Goal: Information Seeking & Learning: Learn about a topic

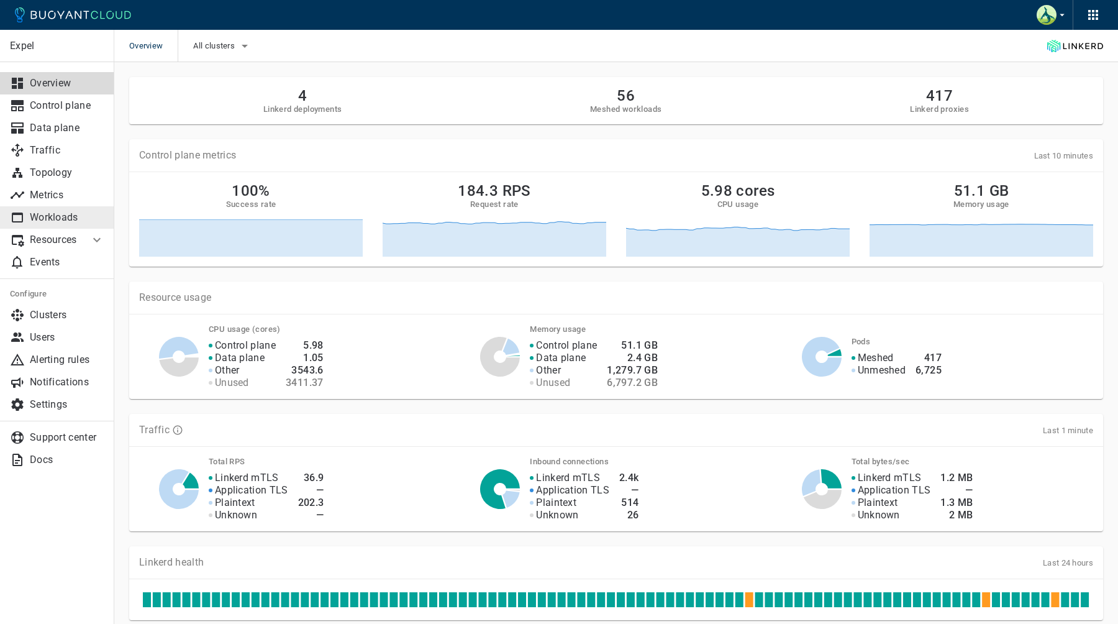
click at [62, 214] on p "Workloads" at bounding box center [67, 217] width 75 height 12
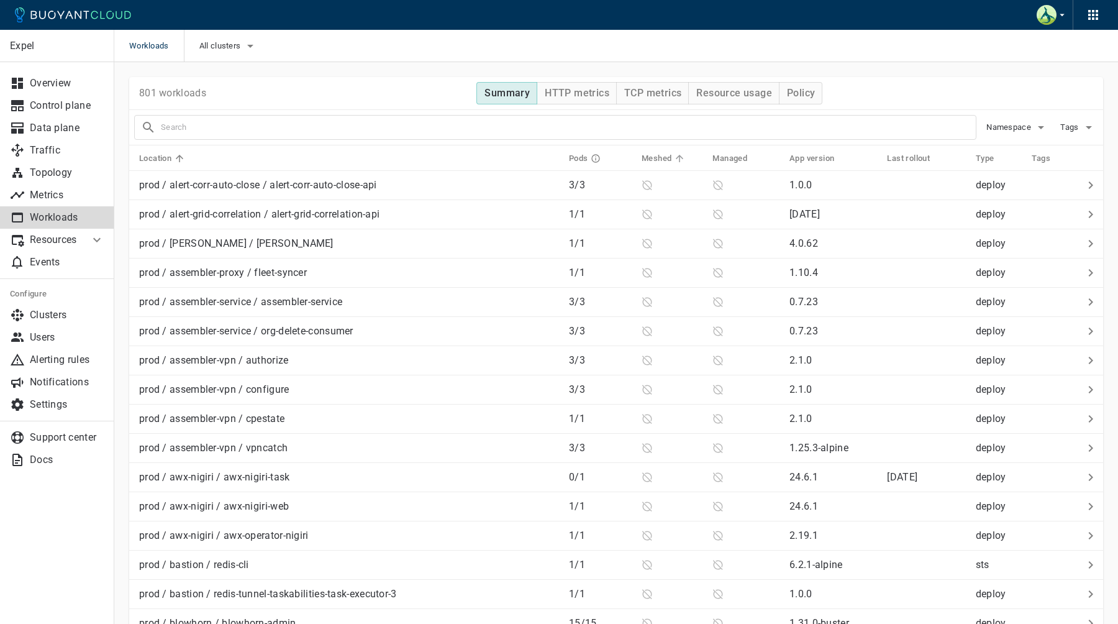
click at [678, 153] on icon at bounding box center [679, 158] width 11 height 11
click at [656, 158] on h5 "Meshed" at bounding box center [657, 158] width 30 height 10
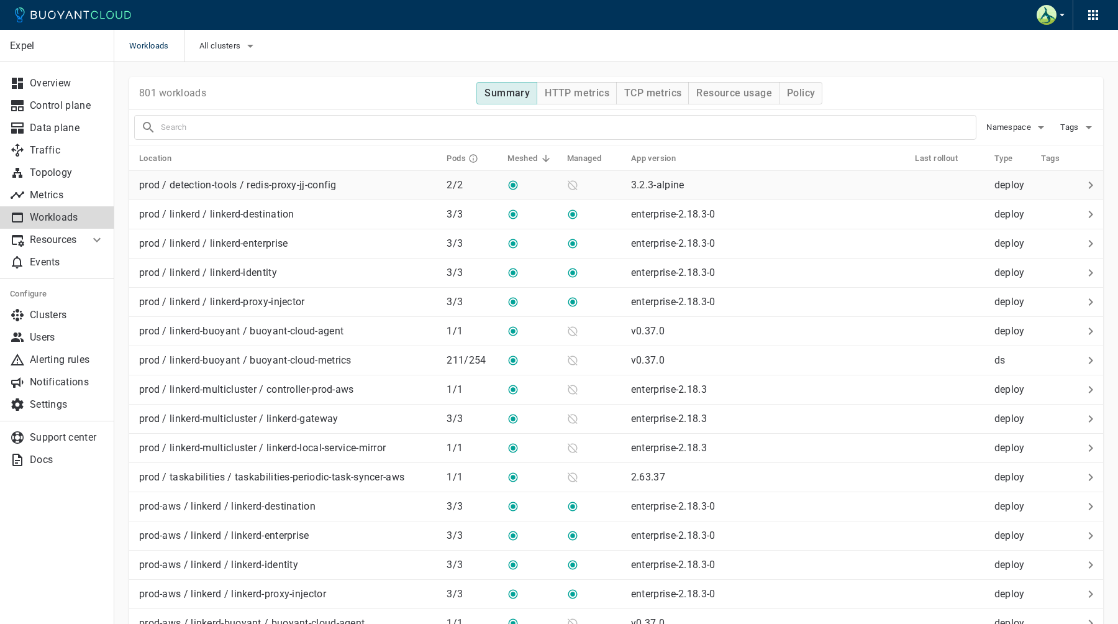
click at [386, 187] on div "prod / detection-tools / redis-proxy-jj-config" at bounding box center [285, 182] width 302 height 17
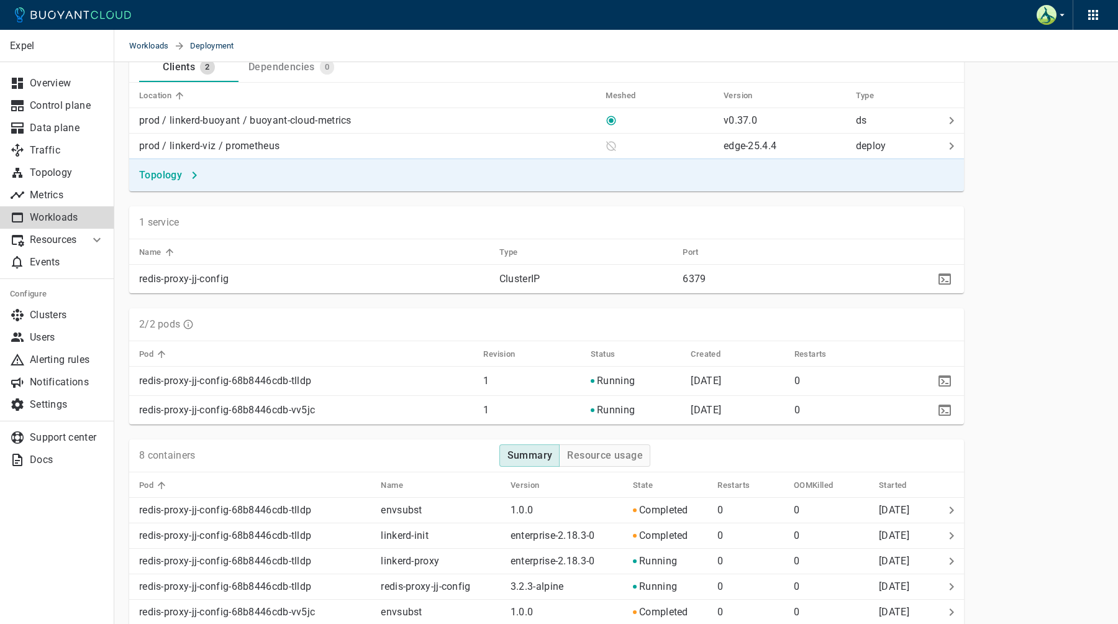
scroll to position [671, 0]
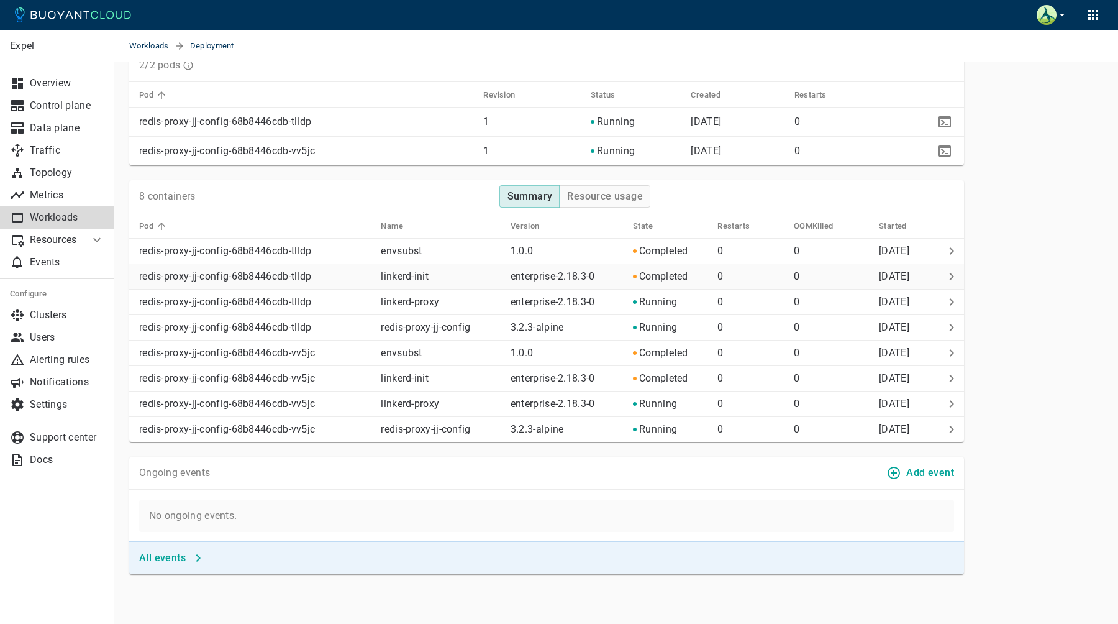
click at [307, 284] on td "redis-proxy-jj-config-68b8446cdb-tlldp" at bounding box center [250, 276] width 242 height 25
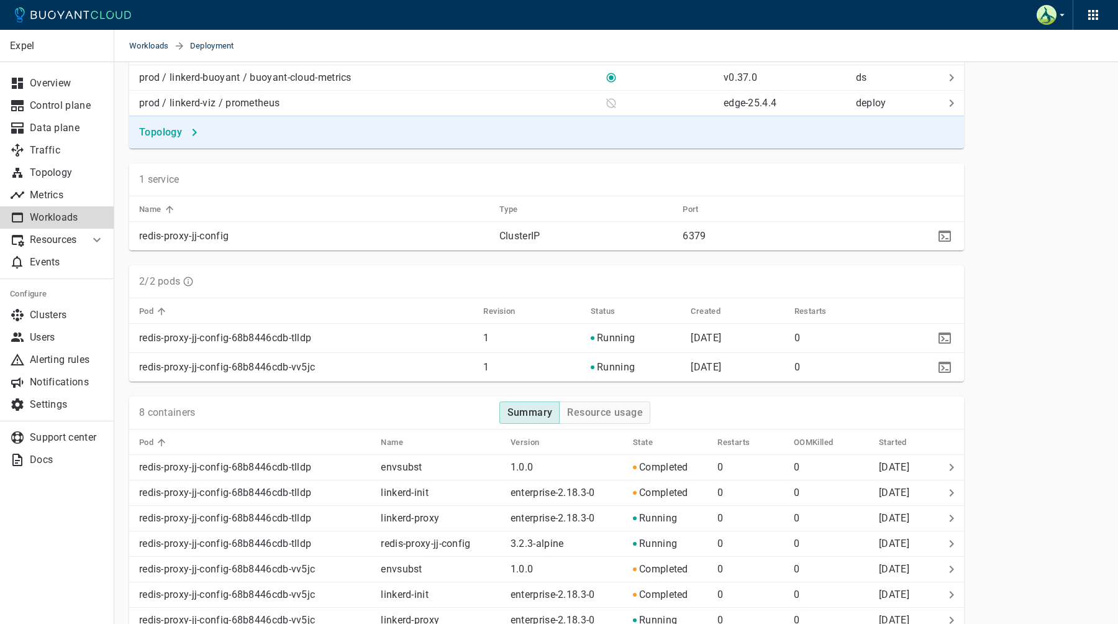
scroll to position [450, 0]
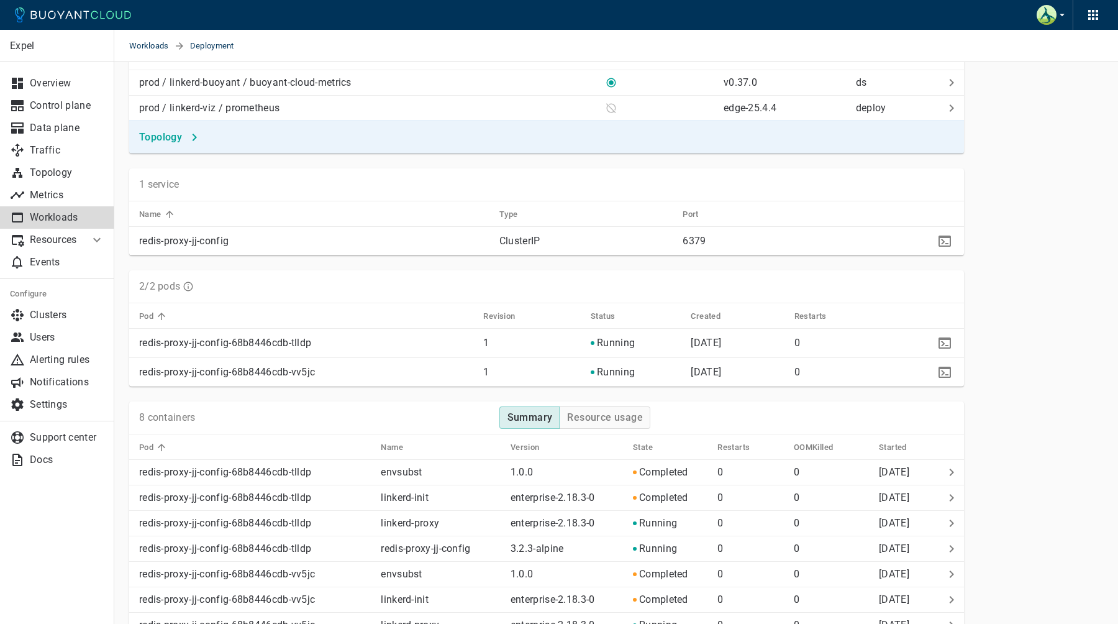
click at [273, 345] on p "redis-proxy-jj-config-68b8446cdb-tlldp" at bounding box center [306, 343] width 334 height 12
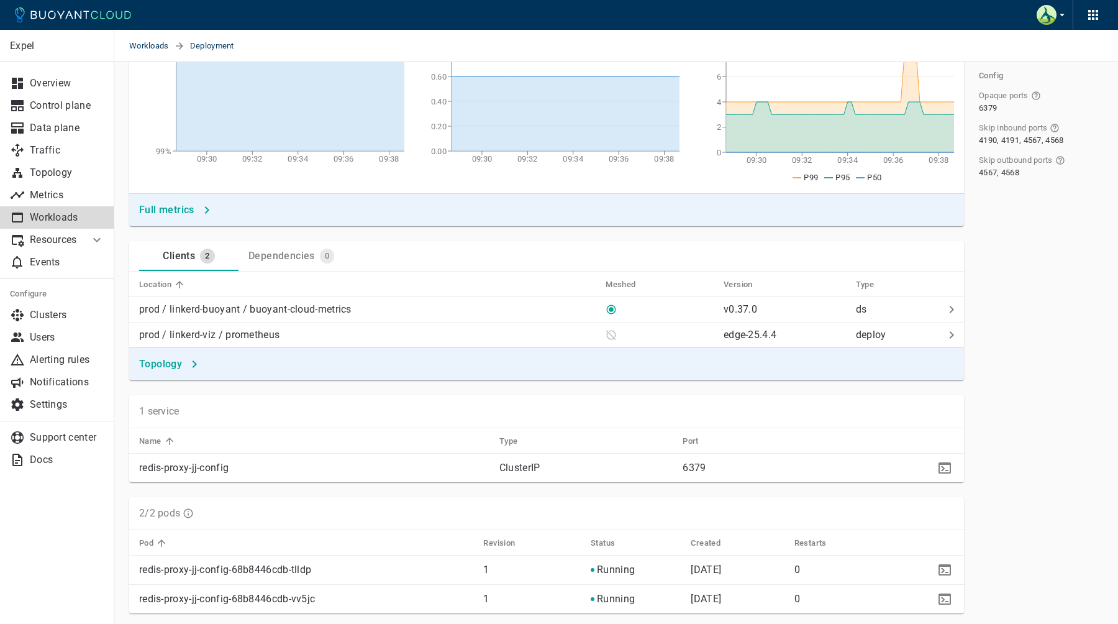
scroll to position [207, 0]
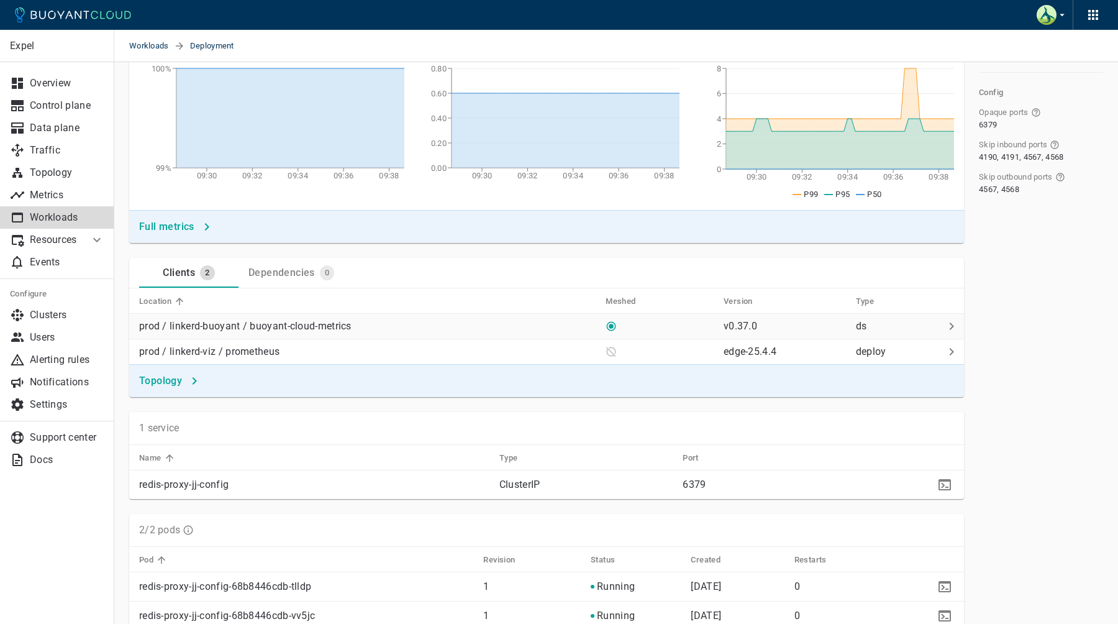
click at [586, 328] on div "prod / linkerd-buoyant / buoyant-cloud-metrics" at bounding box center [364, 323] width 461 height 17
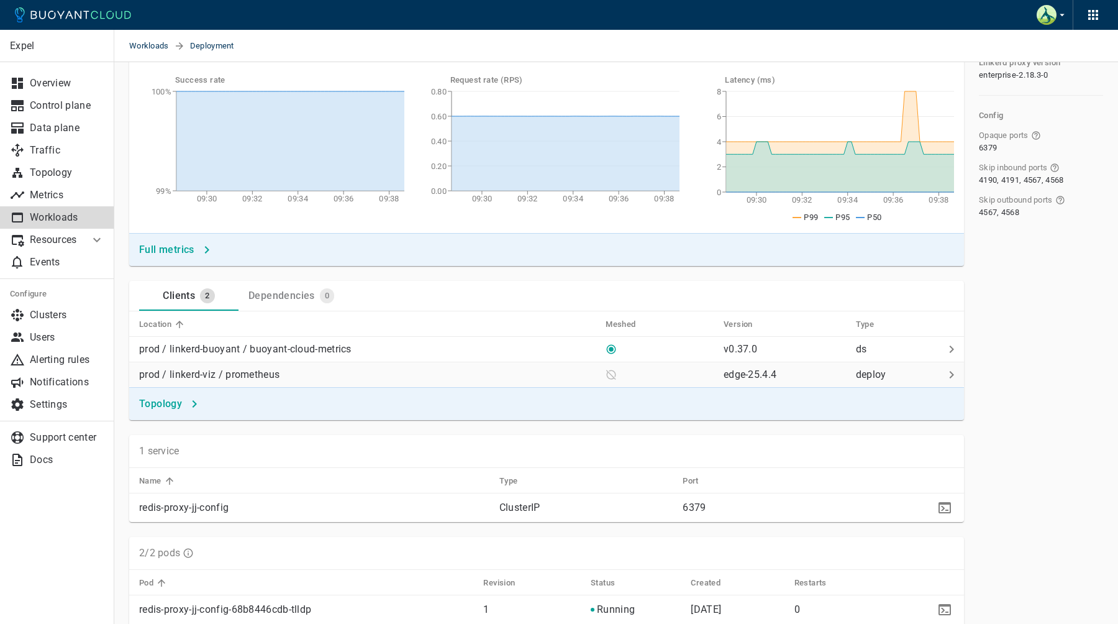
scroll to position [181, 0]
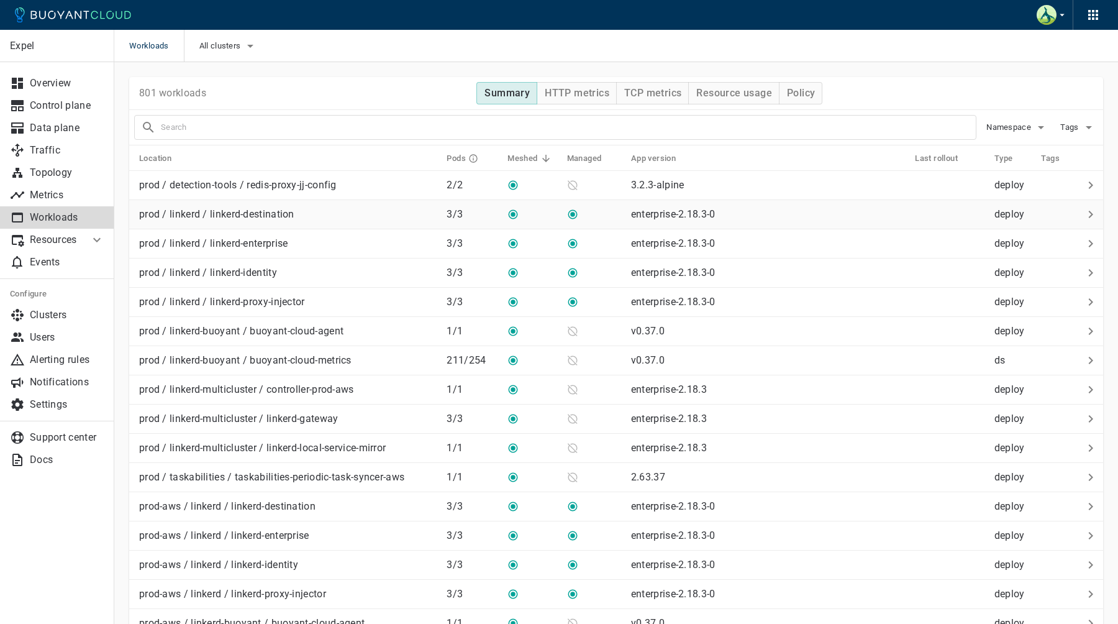
click at [335, 220] on td "prod / linkerd / linkerd-destination" at bounding box center [282, 214] width 307 height 29
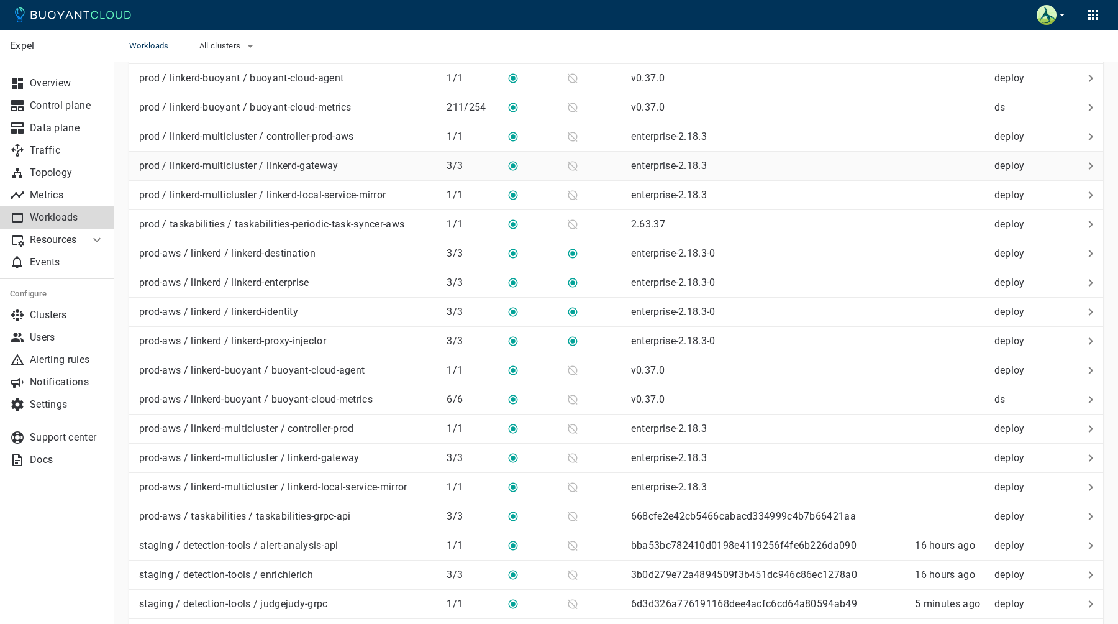
scroll to position [298, 0]
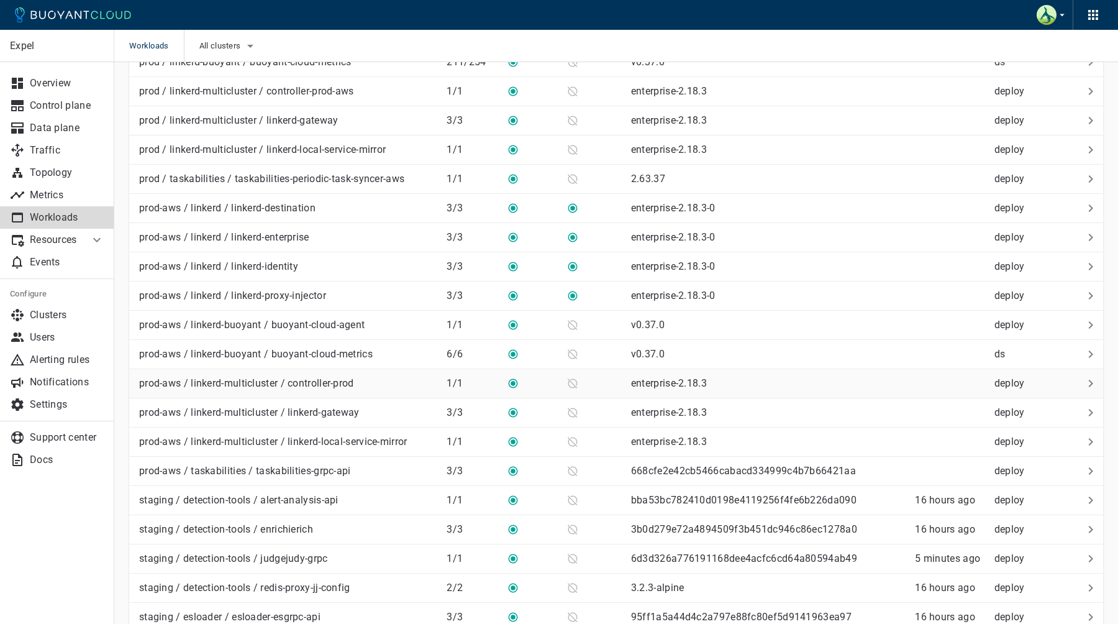
click at [334, 392] on td "prod-aws / linkerd-multicluster / controller-prod" at bounding box center [282, 383] width 307 height 29
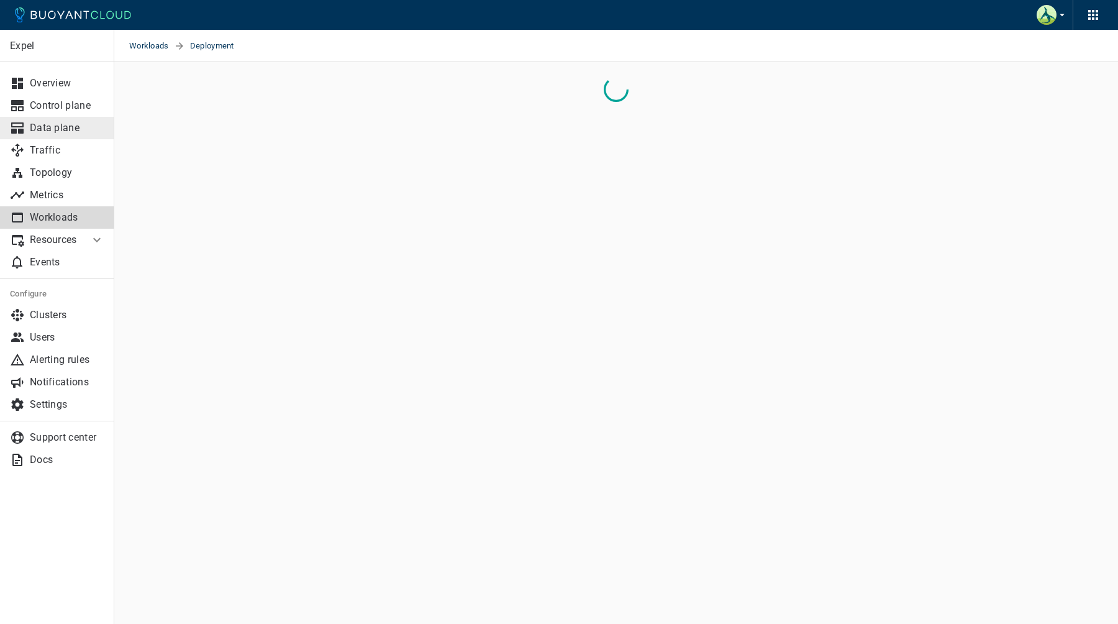
click at [82, 129] on p "Data plane" at bounding box center [67, 128] width 75 height 12
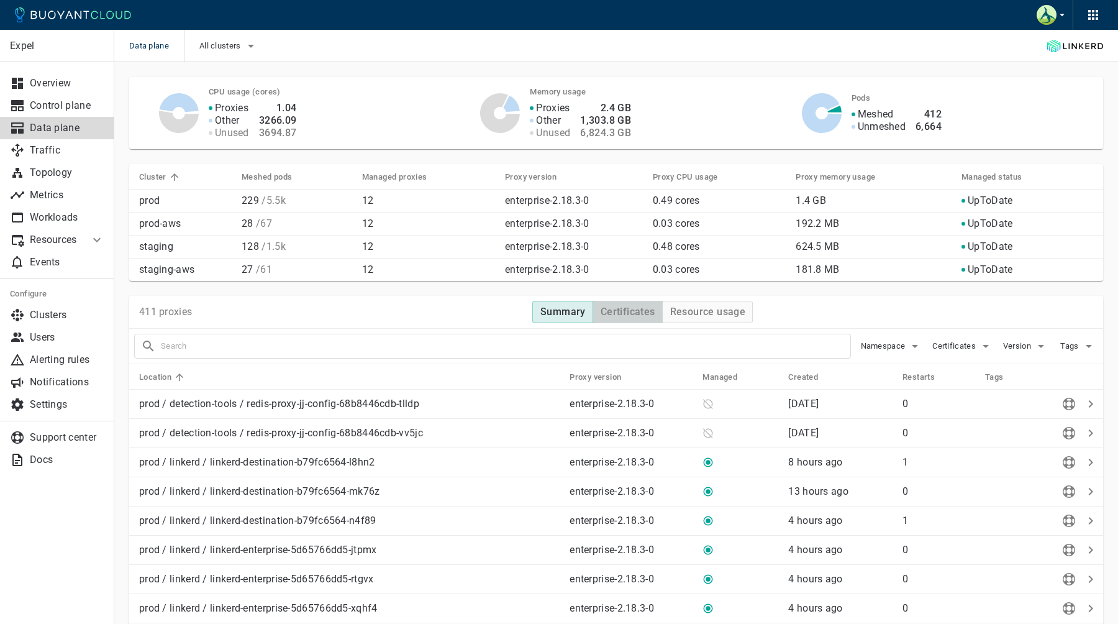
click at [627, 311] on h4 "Certificates" at bounding box center [628, 312] width 55 height 12
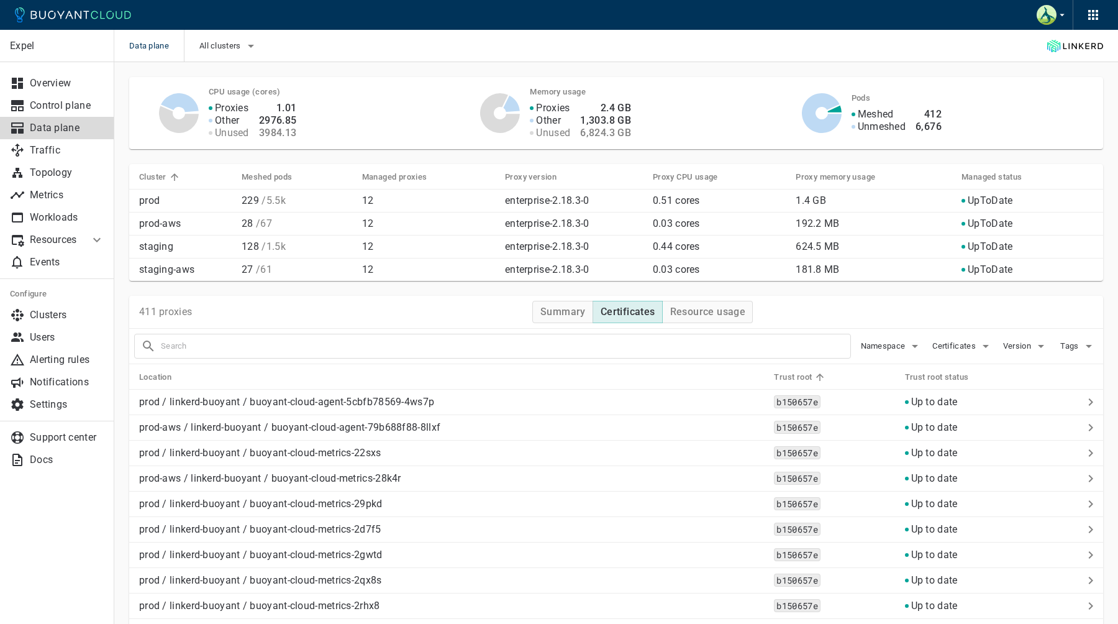
click at [793, 378] on h5 "Trust root" at bounding box center [793, 377] width 38 height 10
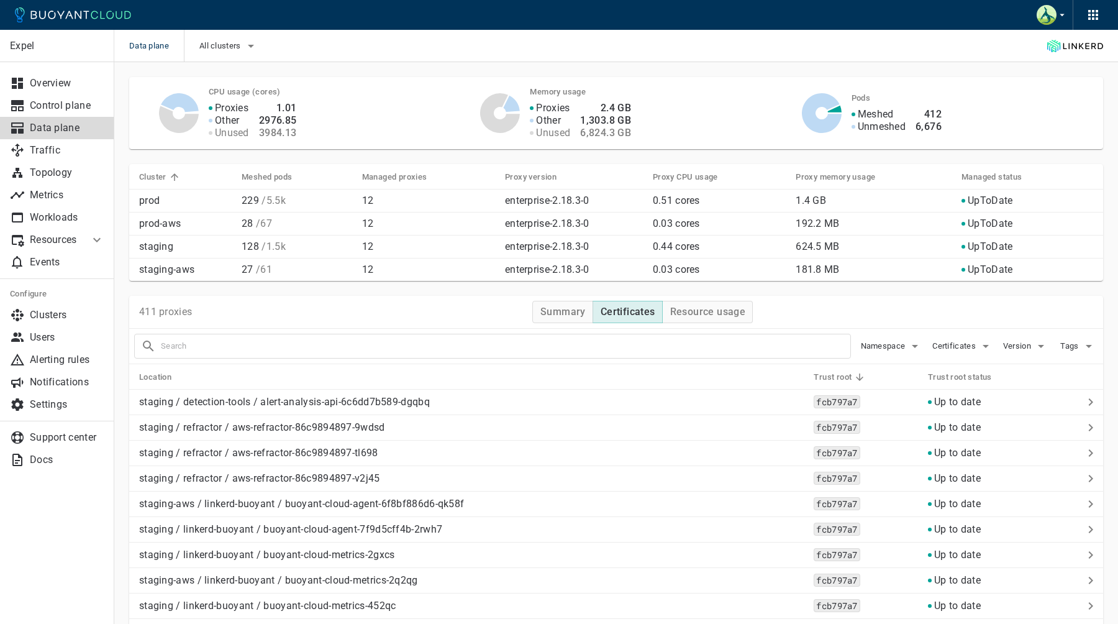
click at [829, 378] on h5 "Trust root" at bounding box center [833, 377] width 38 height 10
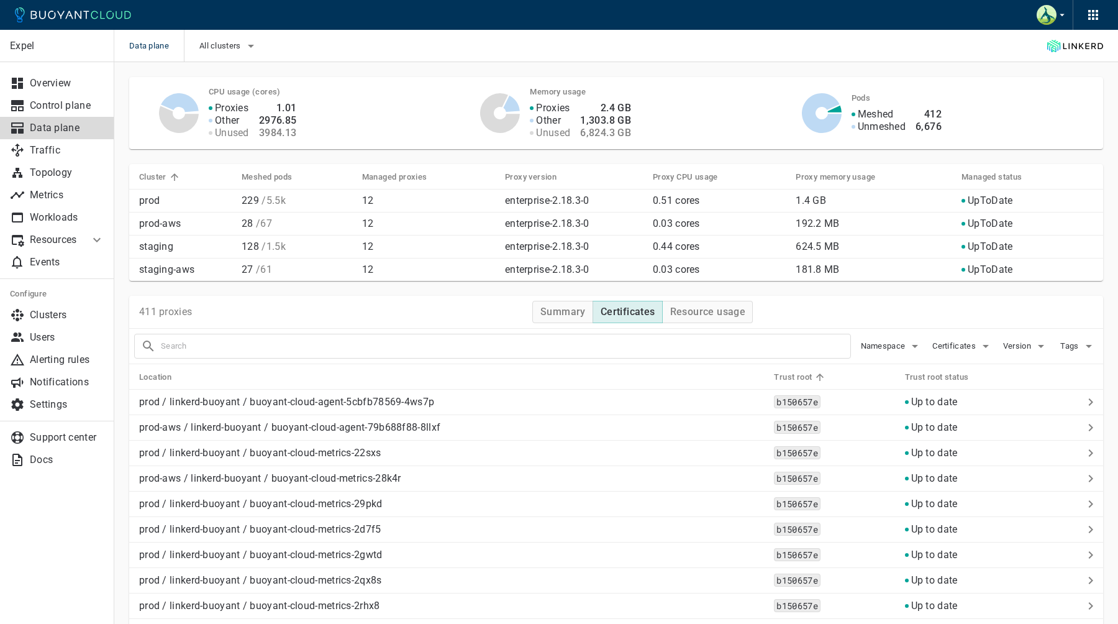
click at [807, 378] on h5 "Trust root" at bounding box center [793, 377] width 38 height 10
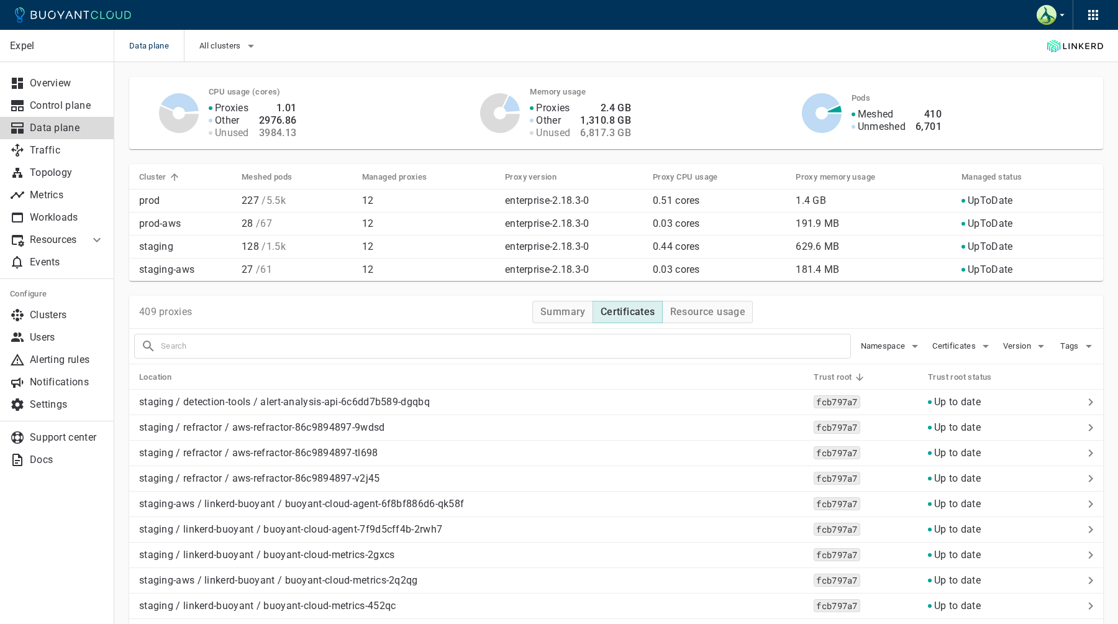
click at [822, 378] on h5 "Trust root" at bounding box center [833, 377] width 38 height 10
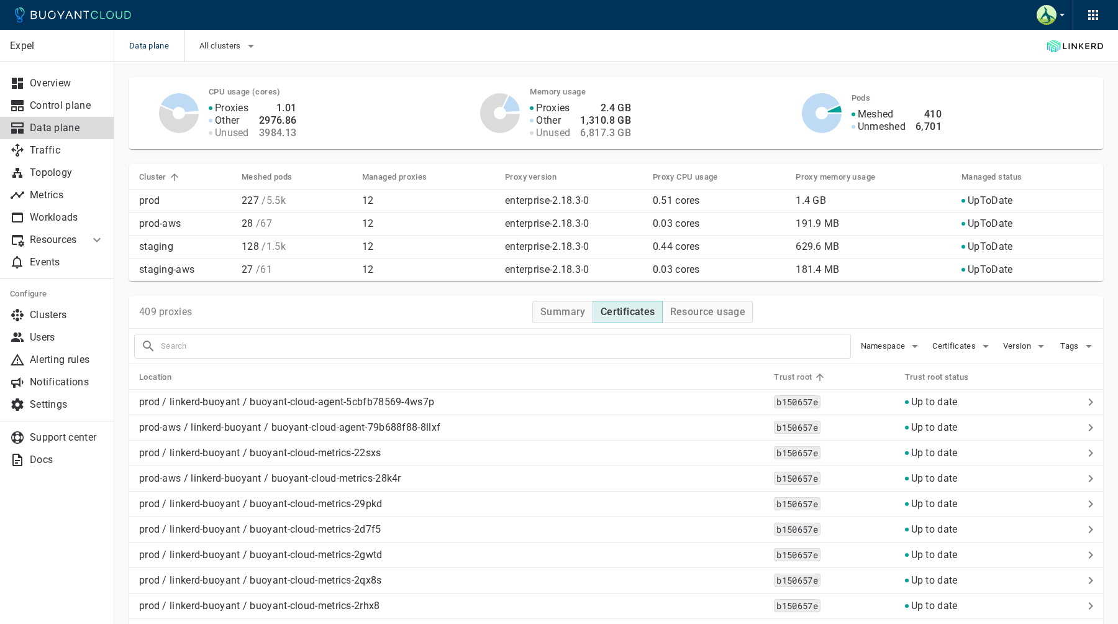
click at [806, 376] on h5 "Trust root" at bounding box center [793, 377] width 38 height 10
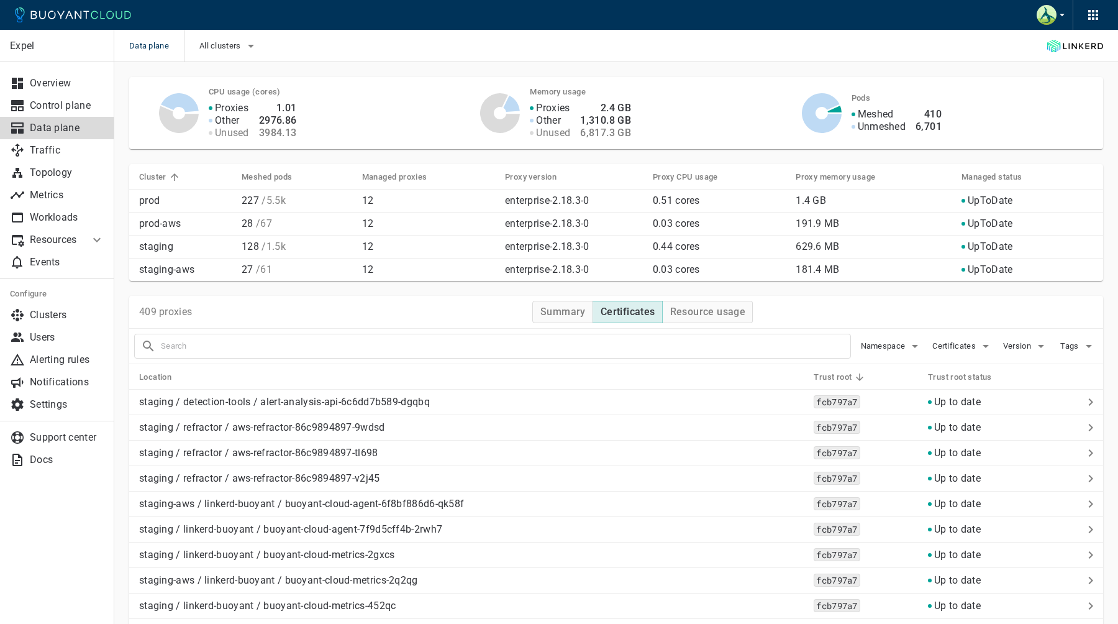
click at [836, 376] on h5 "Trust root" at bounding box center [833, 377] width 38 height 10
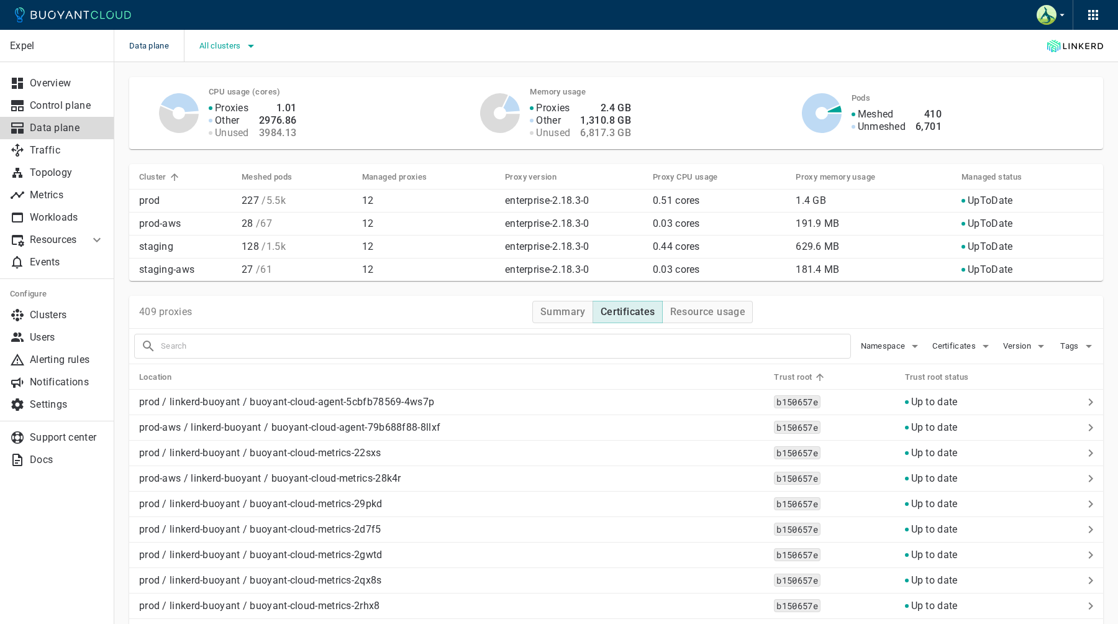
click at [207, 52] on button "All clusters" at bounding box center [228, 46] width 59 height 19
click at [238, 105] on span "staging" at bounding box center [246, 108] width 34 height 12
click at [224, 105] on input "staging" at bounding box center [216, 108] width 15 height 15
checkbox input "true"
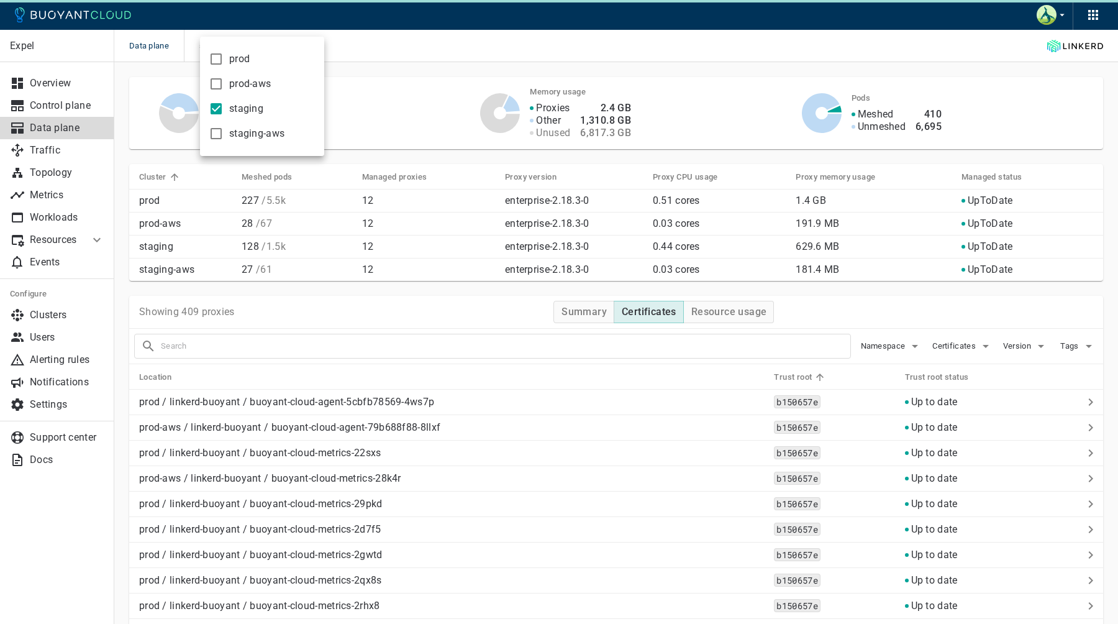
click at [238, 135] on span "staging-aws" at bounding box center [256, 133] width 55 height 12
click at [224, 135] on input "staging-aws" at bounding box center [216, 133] width 15 height 15
checkbox input "true"
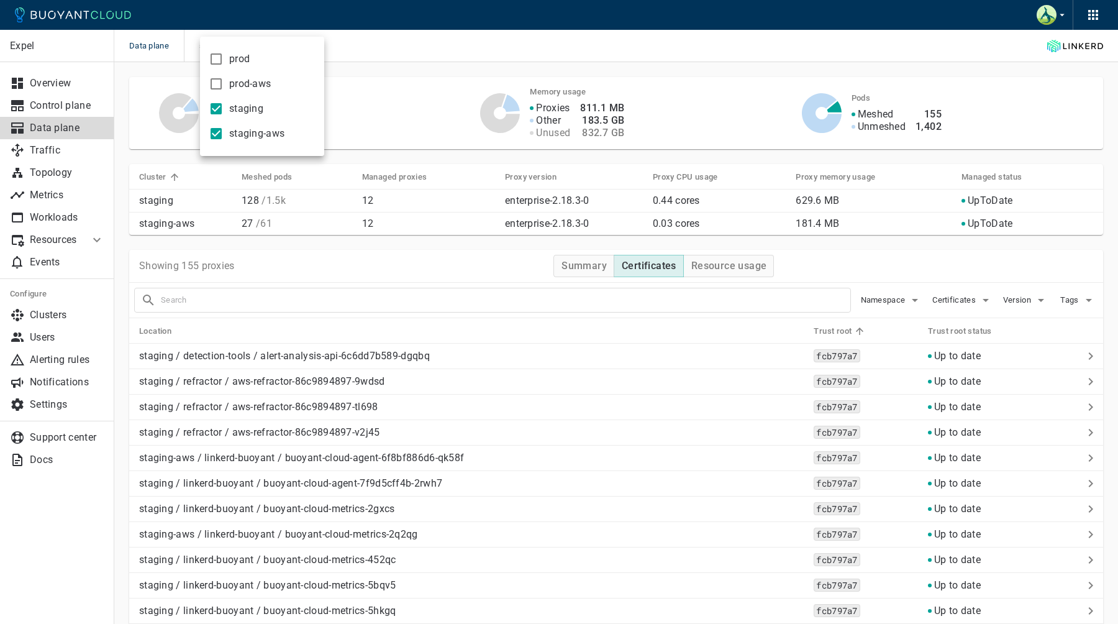
click at [847, 327] on div at bounding box center [559, 312] width 1118 height 624
click at [835, 331] on h5 "Trust root" at bounding box center [833, 331] width 38 height 10
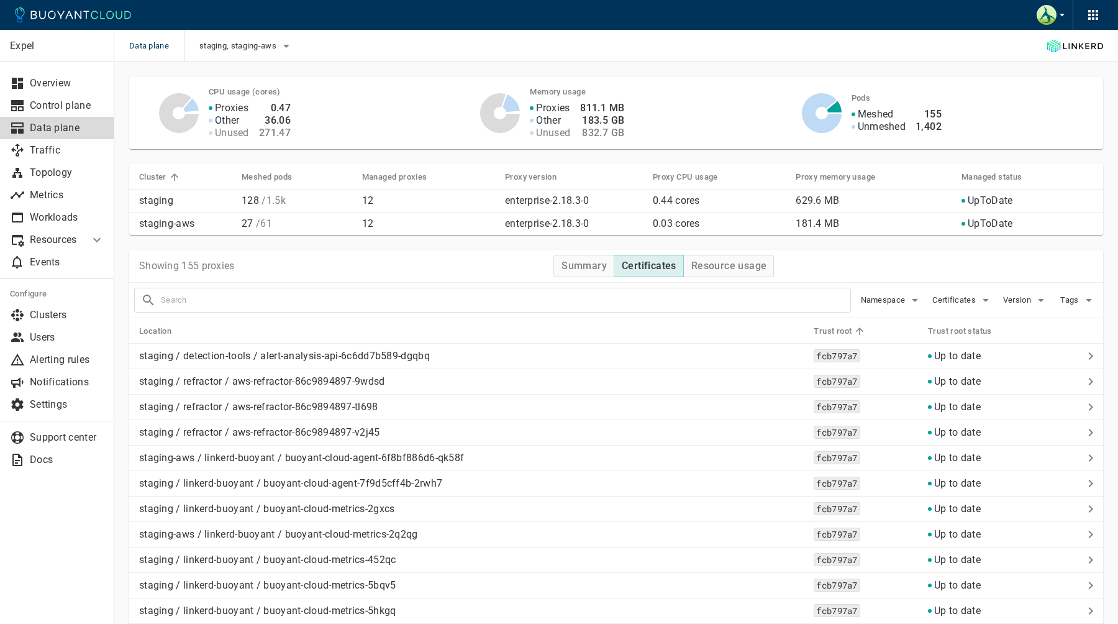
click at [835, 331] on h5 "Trust root" at bounding box center [833, 331] width 38 height 10
click at [243, 34] on div "staging, staging-aws" at bounding box center [239, 46] width 110 height 32
click at [243, 40] on button "staging, staging-aws" at bounding box center [246, 46] width 94 height 19
click at [214, 97] on label "staging" at bounding box center [233, 108] width 60 height 25
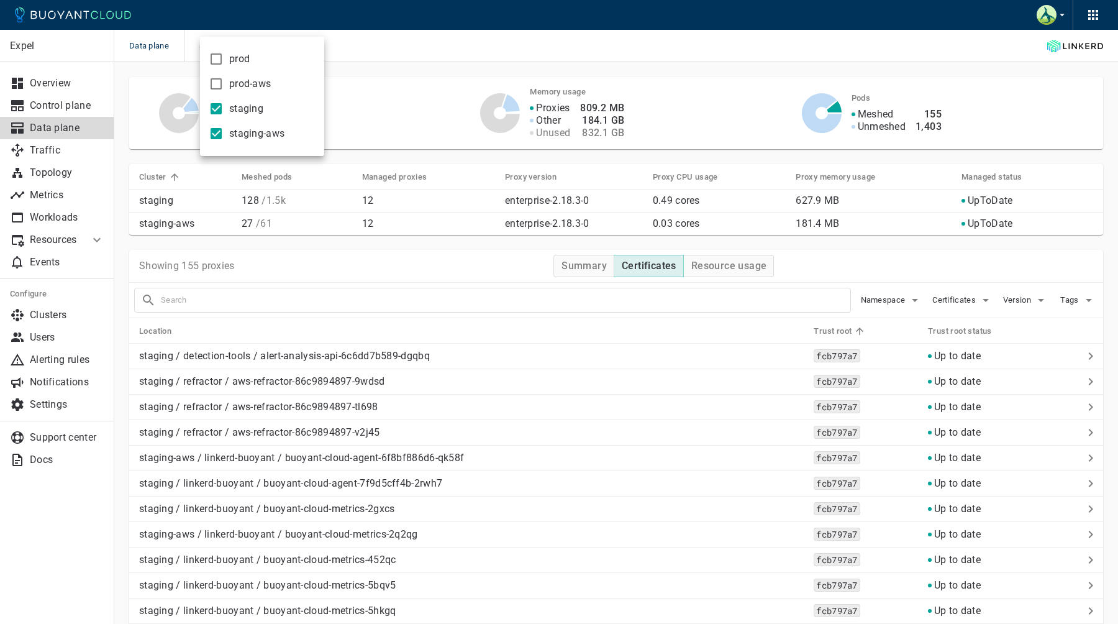
click at [214, 101] on input "staging" at bounding box center [216, 108] width 15 height 15
checkbox input "false"
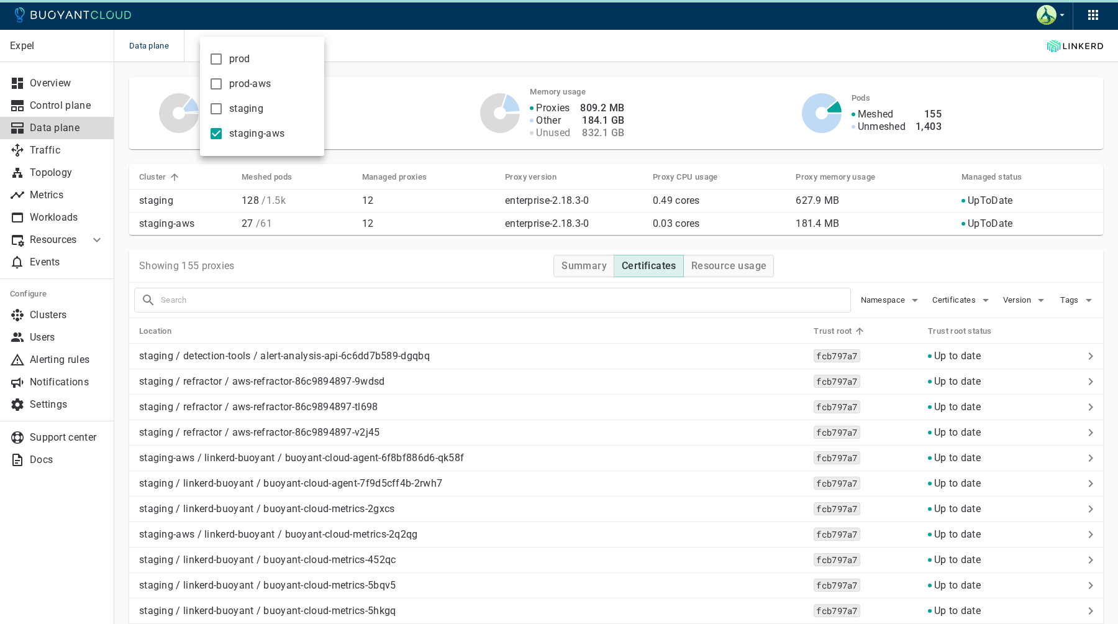
click at [217, 132] on input "staging-aws" at bounding box center [216, 133] width 15 height 15
checkbox input "false"
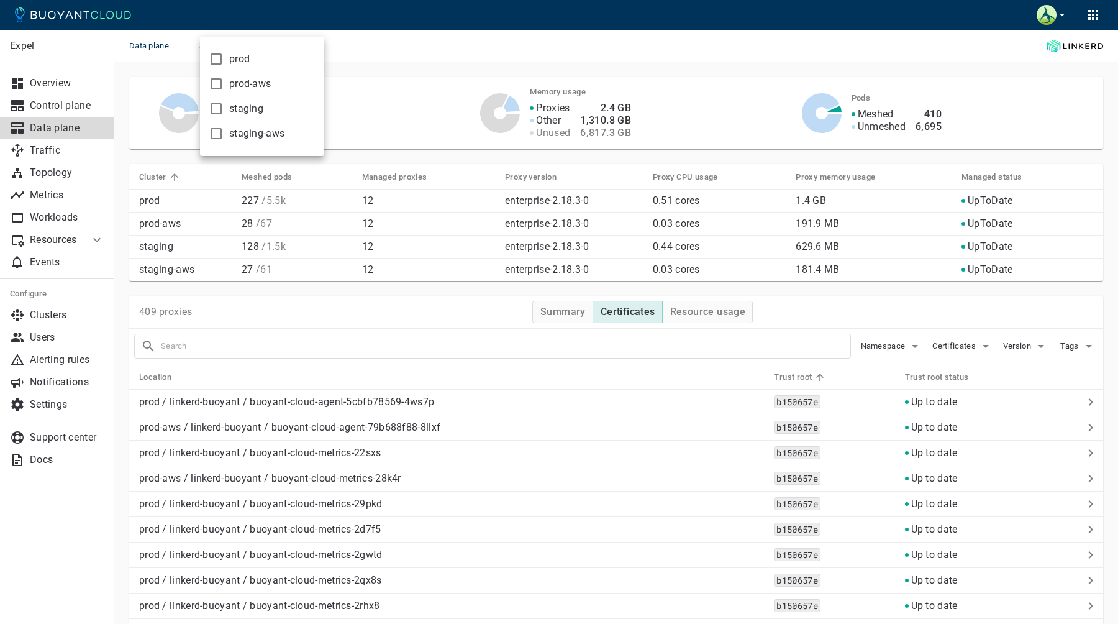
click at [480, 42] on div at bounding box center [559, 312] width 1118 height 624
click at [785, 401] on code "b150657e" at bounding box center [797, 401] width 46 height 13
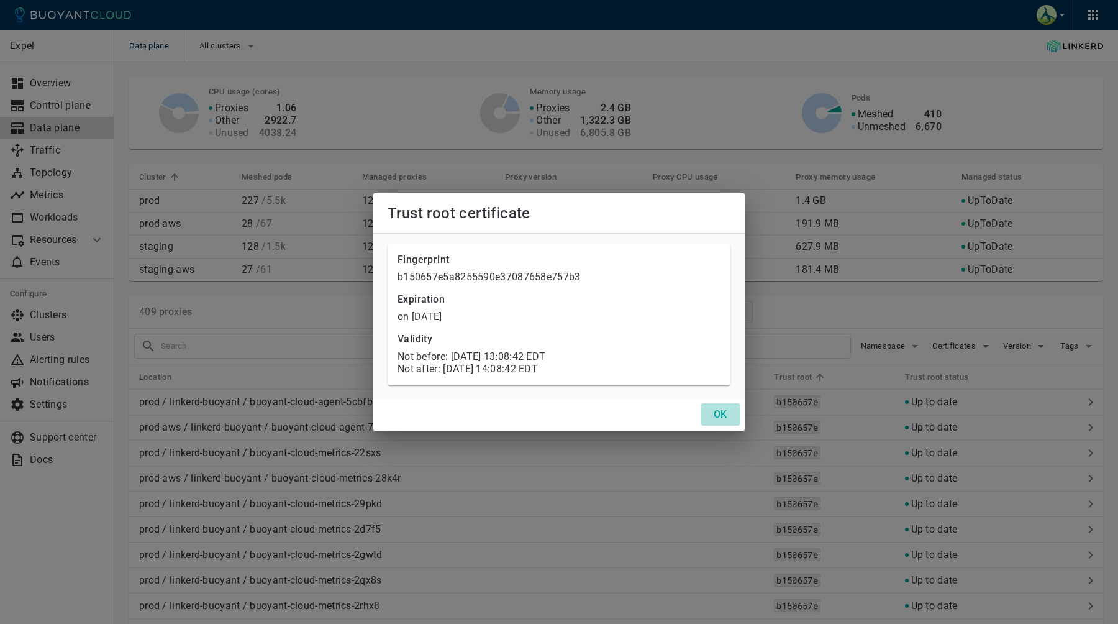
click at [712, 409] on button "OK" at bounding box center [721, 414] width 40 height 22
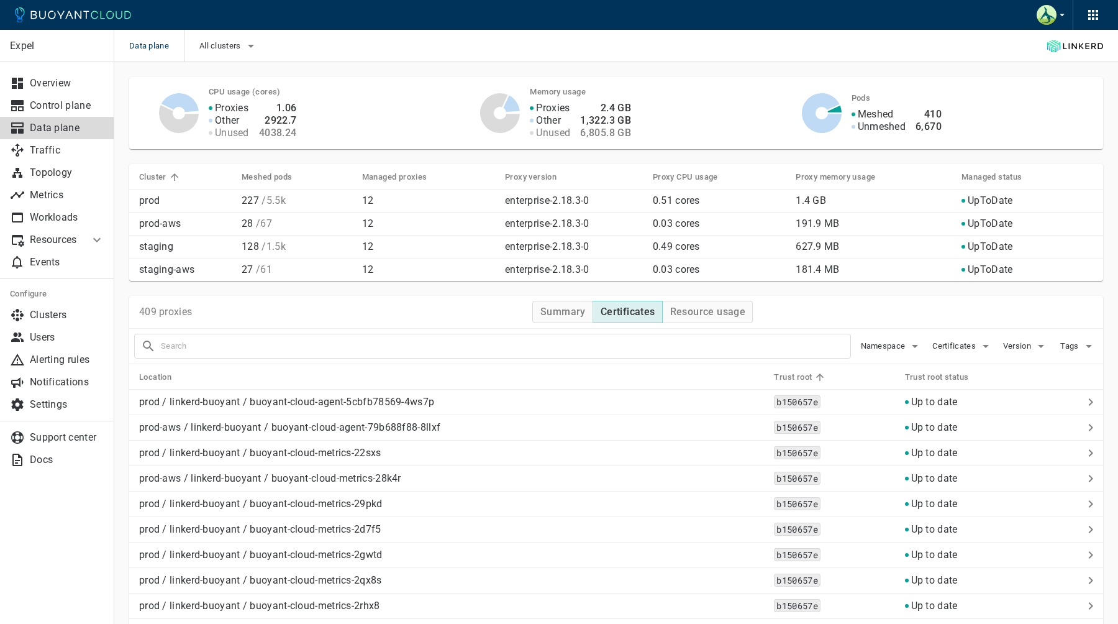
click at [794, 382] on span "Trust root" at bounding box center [801, 376] width 54 height 11
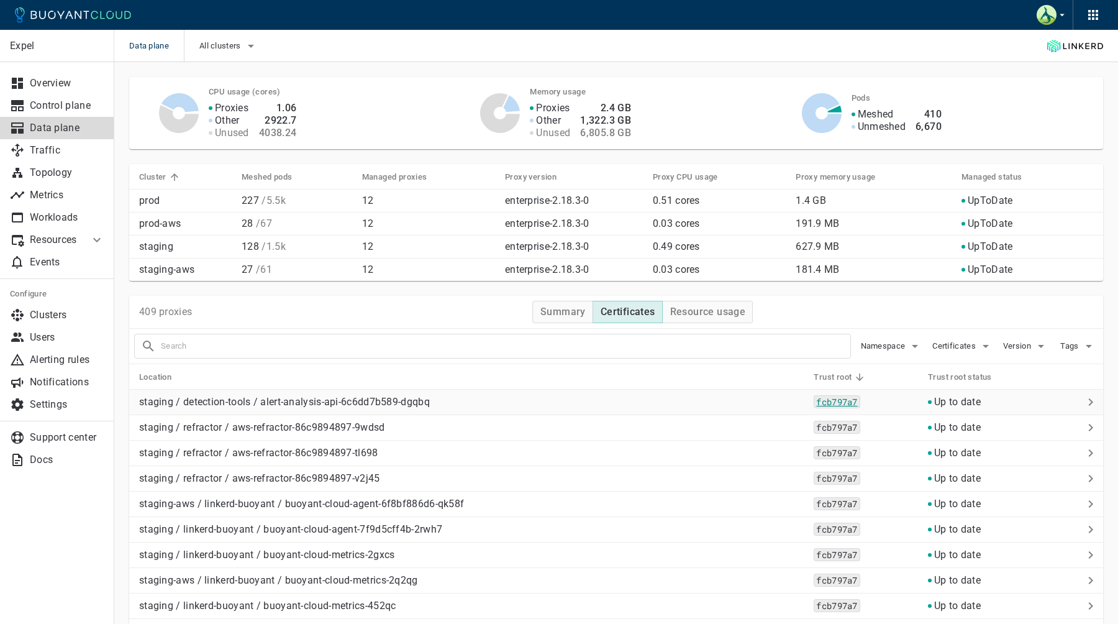
click at [831, 401] on code "fcb797a7" at bounding box center [837, 401] width 46 height 13
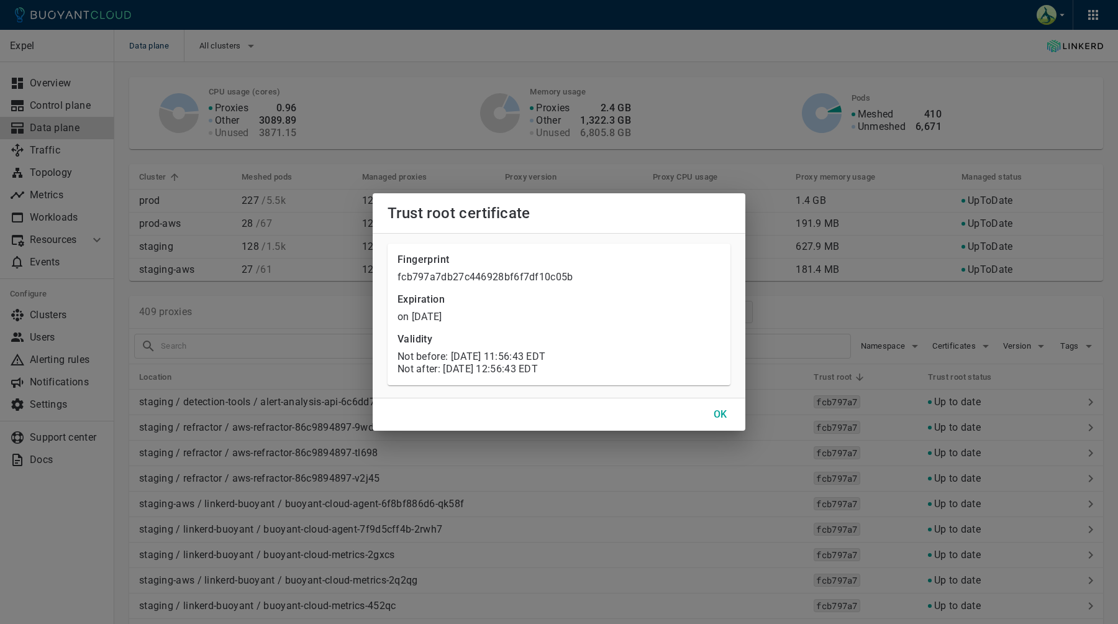
click at [442, 318] on relative-time "on [DATE]" at bounding box center [419, 317] width 45 height 12
click at [727, 419] on button "OK" at bounding box center [721, 414] width 40 height 22
